Goal: Information Seeking & Learning: Learn about a topic

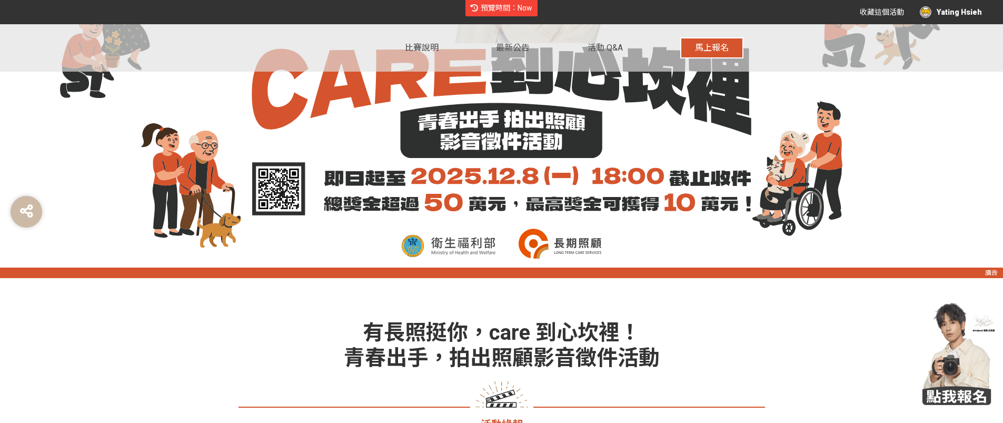
scroll to position [473, 0]
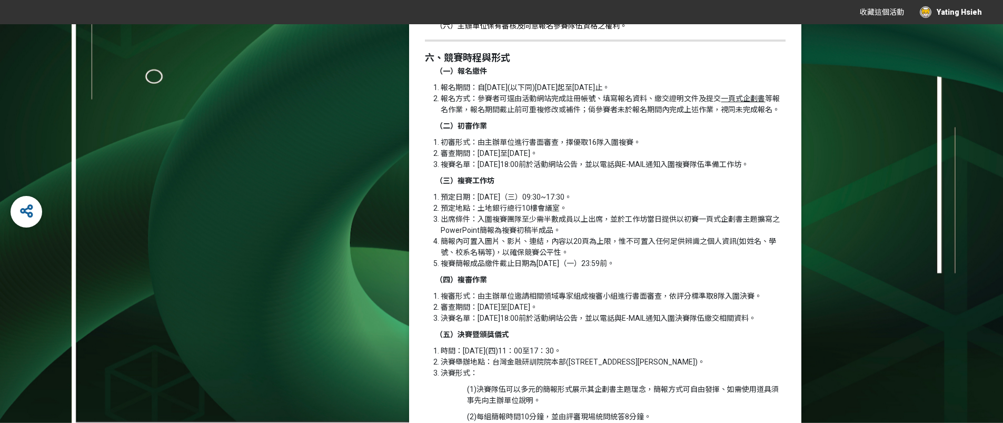
scroll to position [1078, 0]
